Goal: Find specific page/section: Find specific page/section

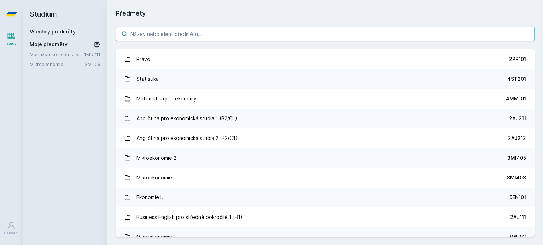
click at [206, 33] on input "search" at bounding box center [325, 34] width 418 height 14
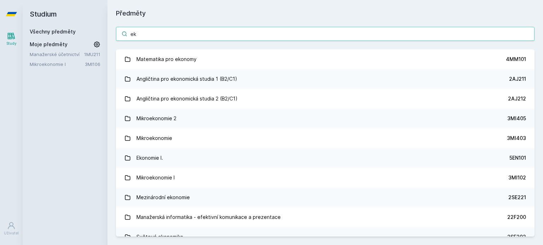
type input "e"
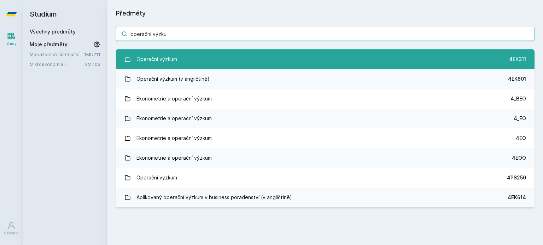
type input "operační výzku"
click at [199, 61] on link "Operační výzkum 4EK311" at bounding box center [325, 59] width 418 height 20
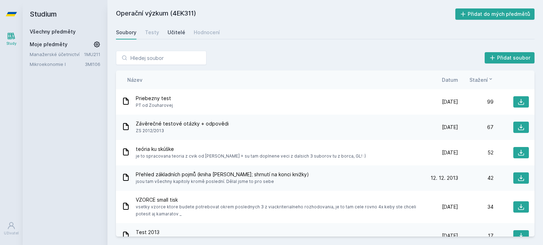
click at [174, 28] on link "Učitelé" at bounding box center [176, 32] width 18 height 14
